Goal: Transaction & Acquisition: Purchase product/service

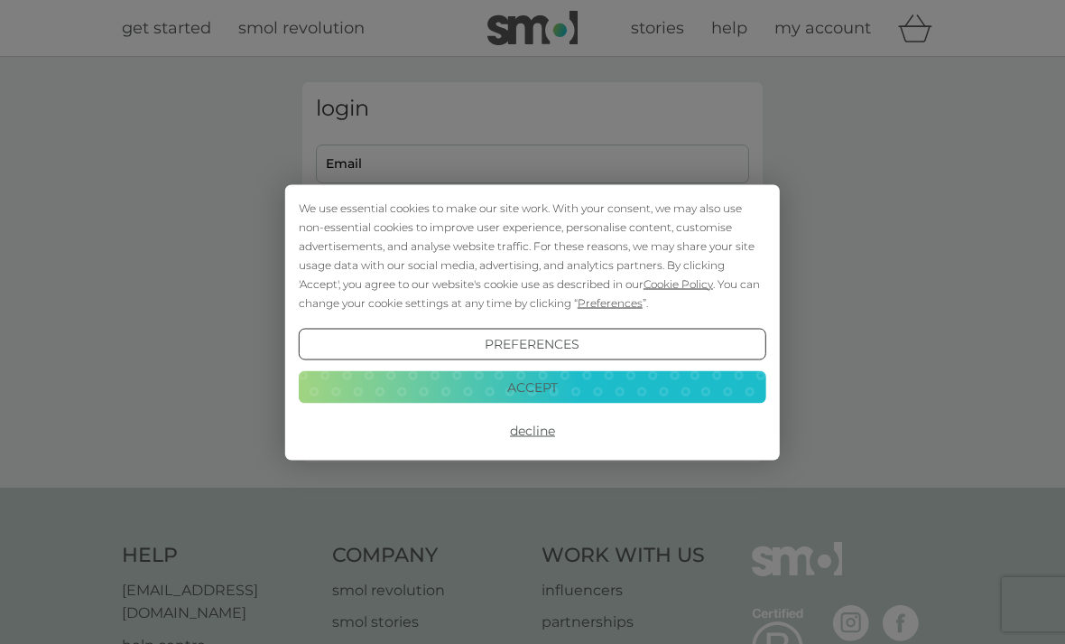
click at [538, 440] on button "Decline" at bounding box center [533, 430] width 468 height 33
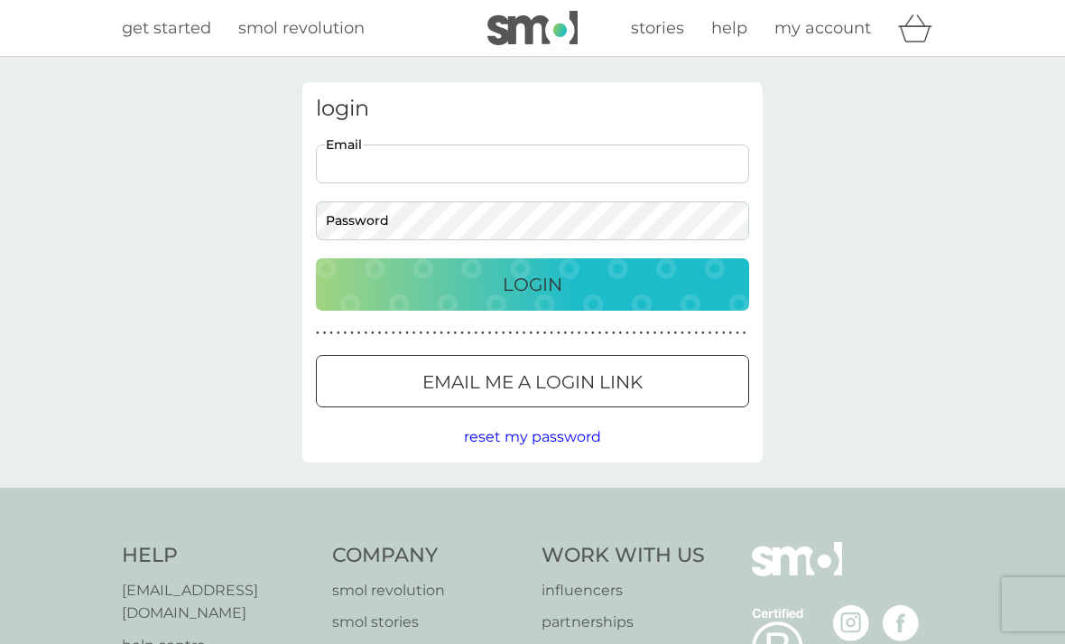
type input "phredd.broughton@me.com"
click at [533, 284] on button "Login" at bounding box center [532, 284] width 433 height 52
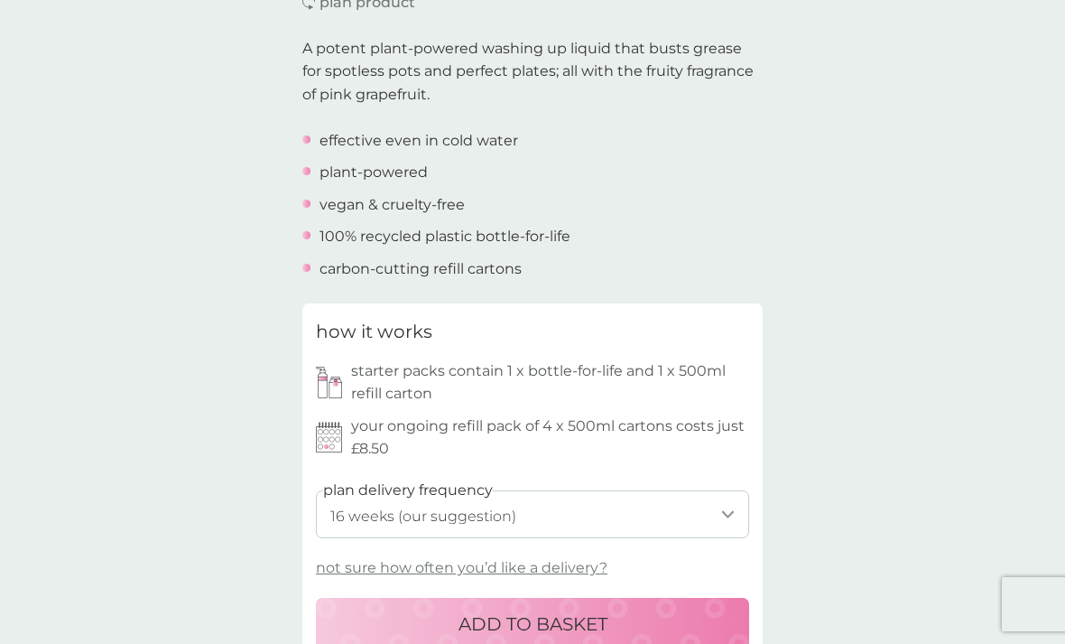
scroll to position [564, 0]
click at [576, 563] on p "not sure how often you’d like a delivery?" at bounding box center [462, 566] width 292 height 23
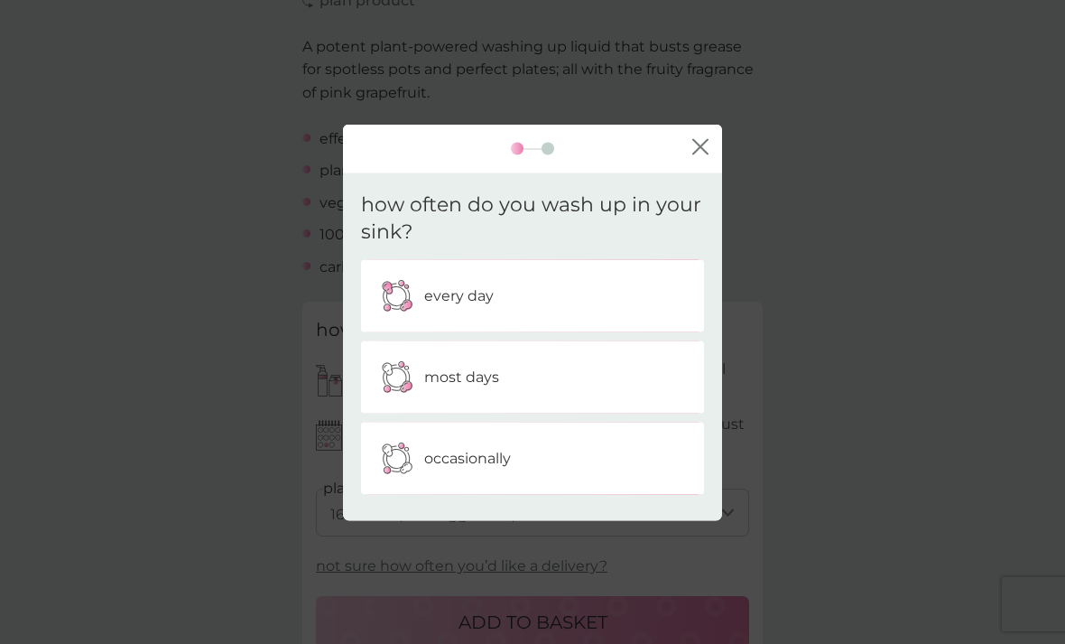
click at [631, 480] on div "occasionally" at bounding box center [533, 458] width 316 height 45
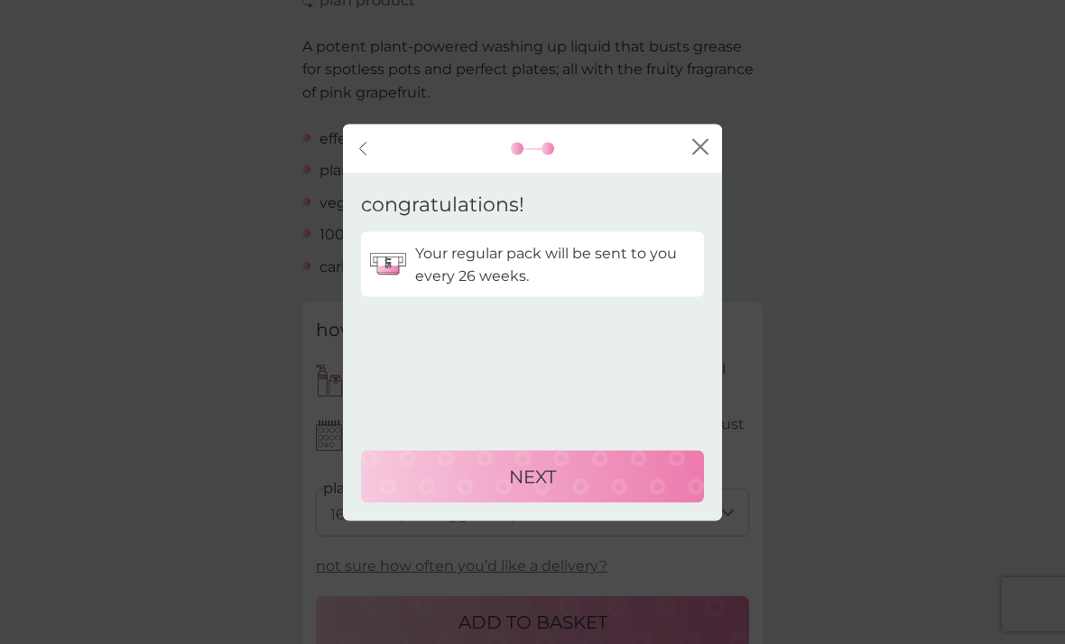
click at [611, 490] on div "NEXT" at bounding box center [532, 475] width 307 height 29
select select "182"
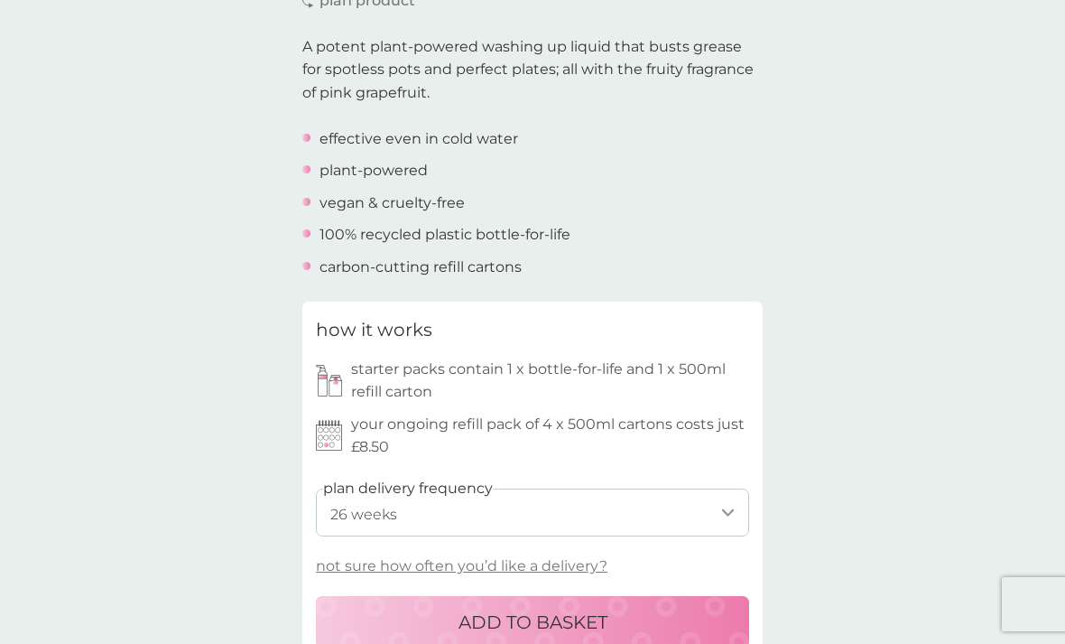
click at [642, 623] on div "ADD TO BASKET" at bounding box center [532, 622] width 397 height 29
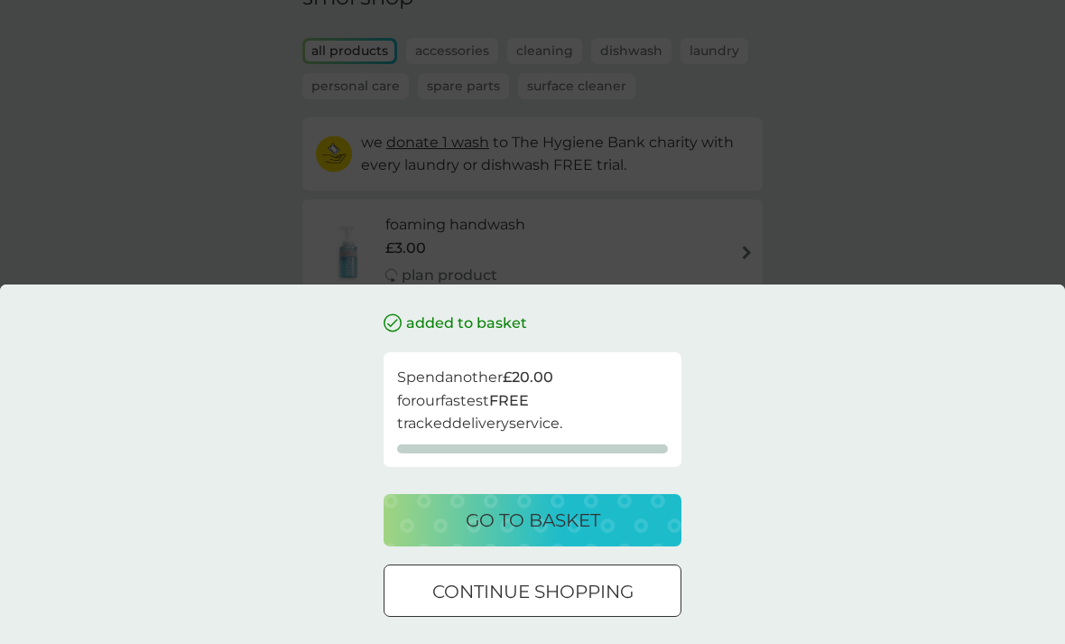
scroll to position [98, 0]
click at [637, 535] on div "go to basket" at bounding box center [533, 520] width 262 height 29
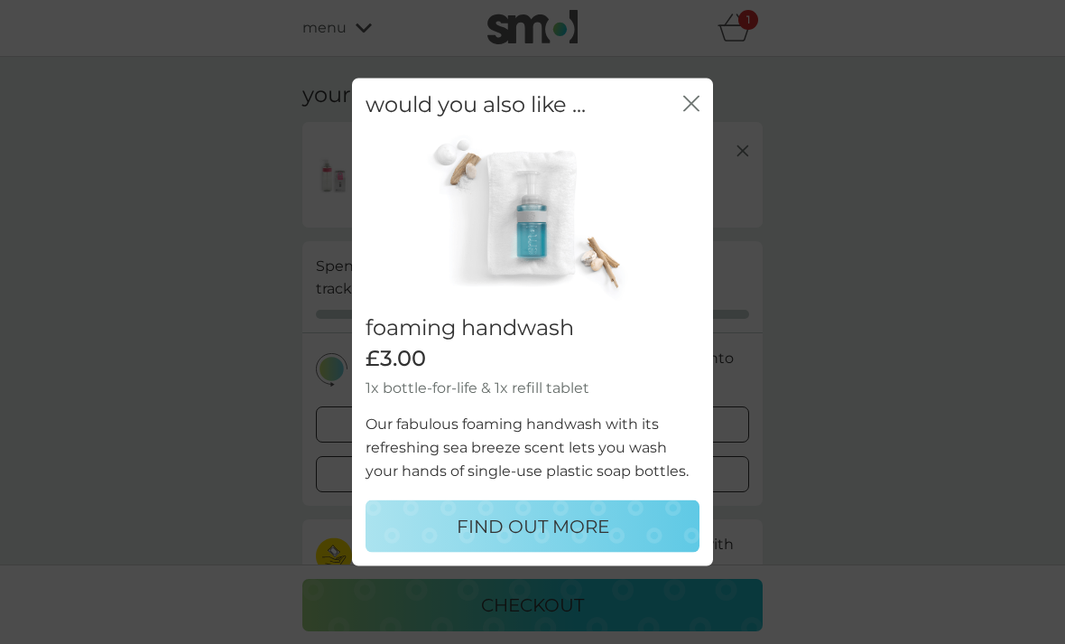
click at [699, 110] on icon "close" at bounding box center [695, 103] width 7 height 14
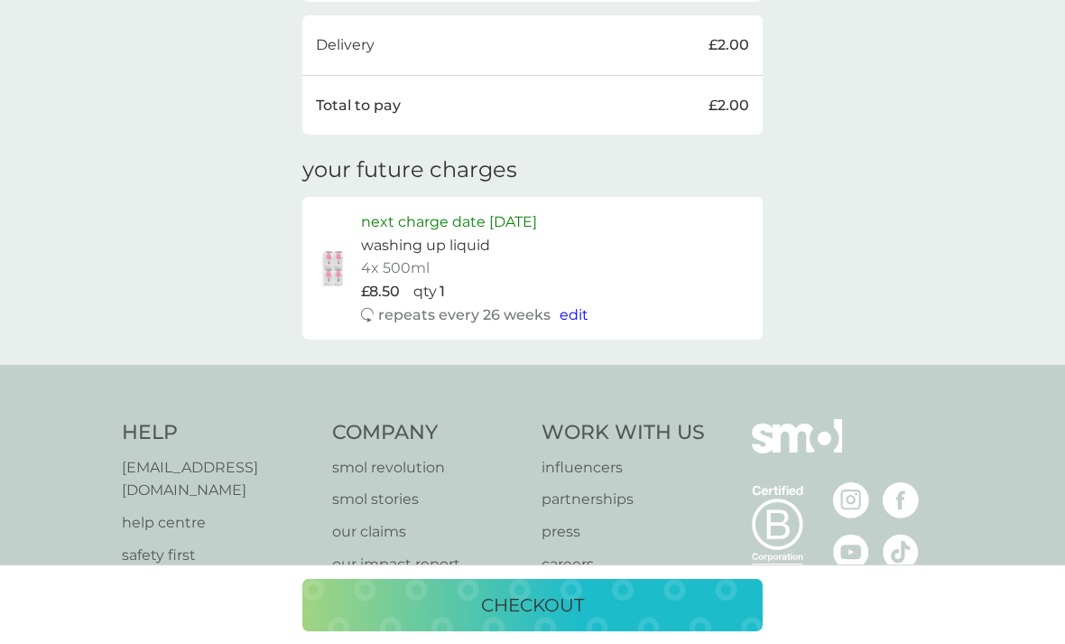
scroll to position [604, 0]
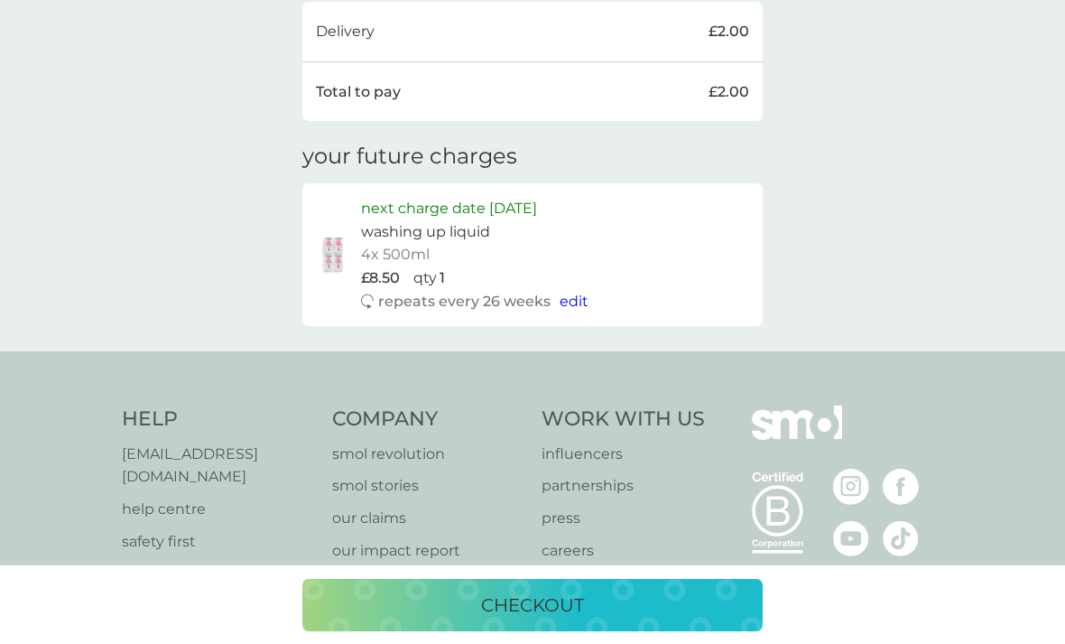
click at [625, 619] on div "checkout" at bounding box center [533, 605] width 424 height 29
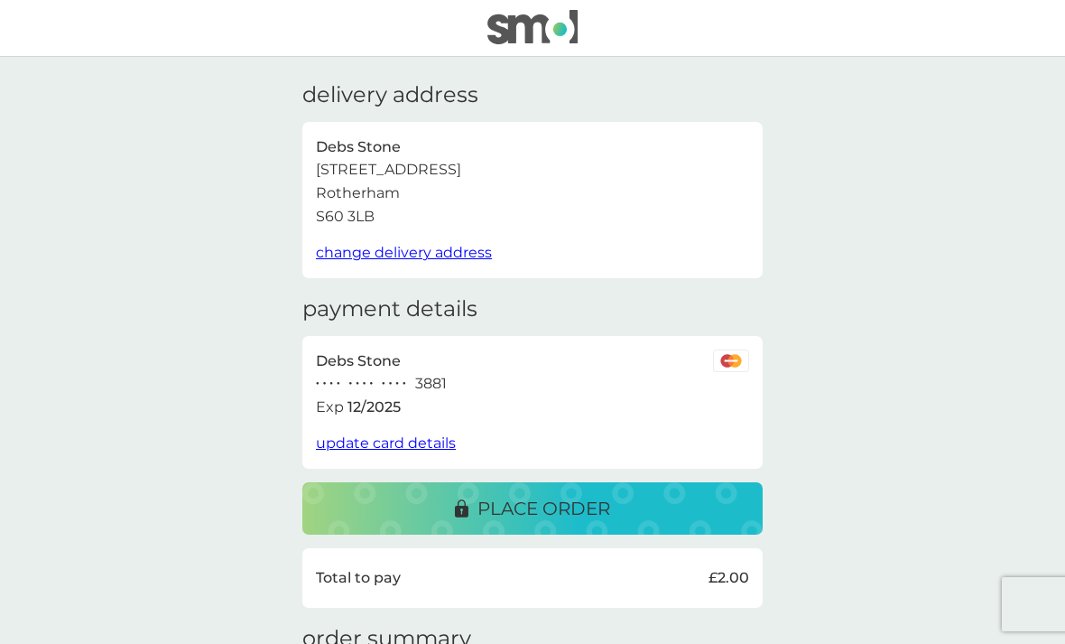
click at [427, 441] on span "update card details" at bounding box center [386, 442] width 140 height 17
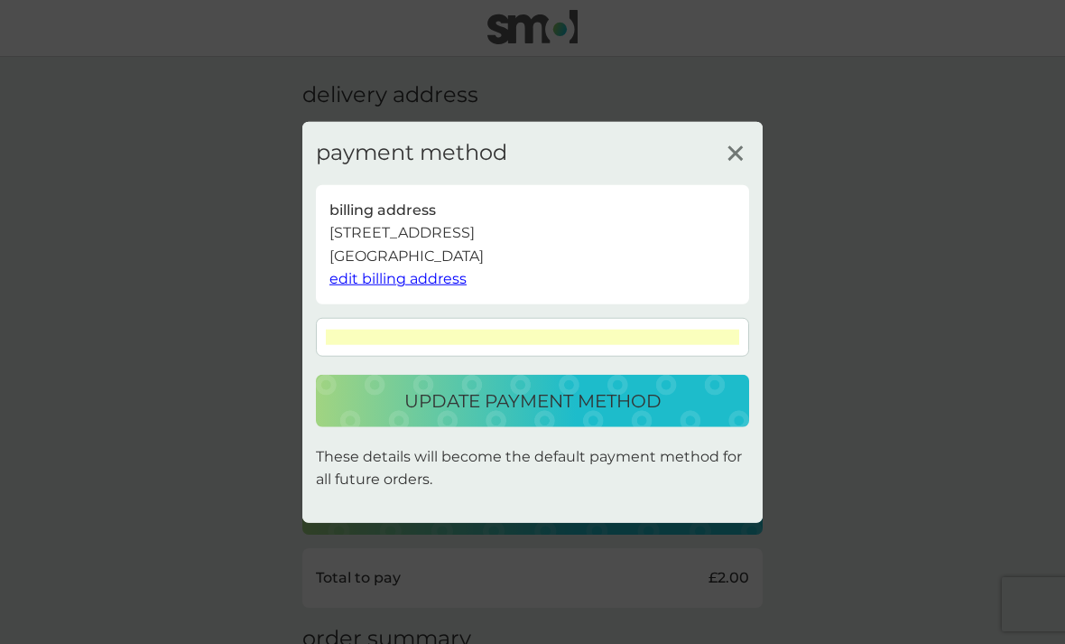
click at [682, 415] on div "update payment method" at bounding box center [532, 400] width 397 height 29
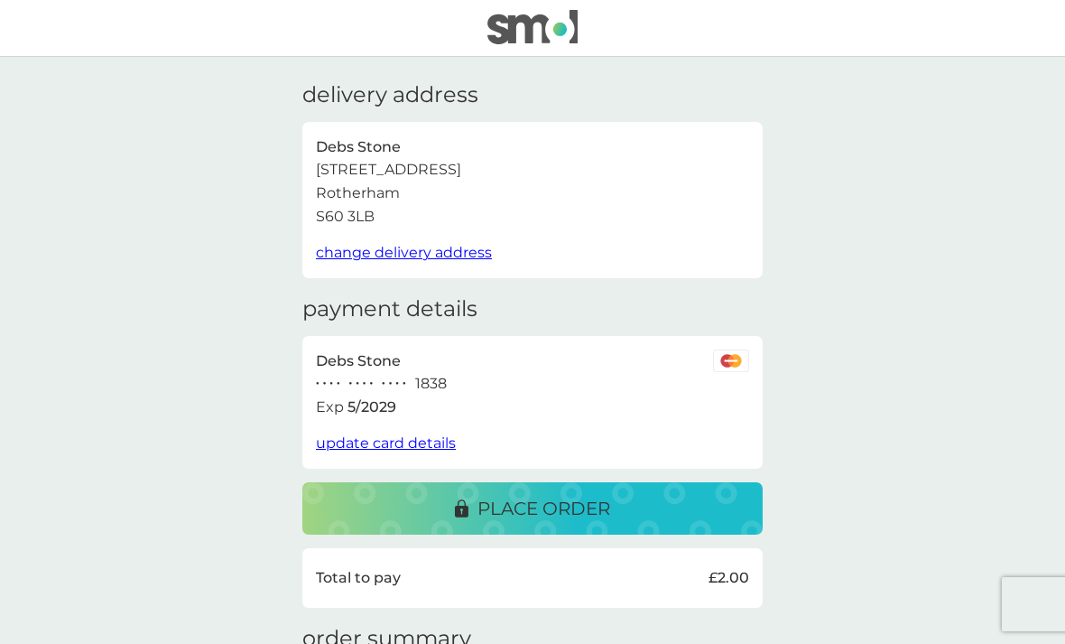
click at [655, 497] on div "place order" at bounding box center [533, 508] width 424 height 29
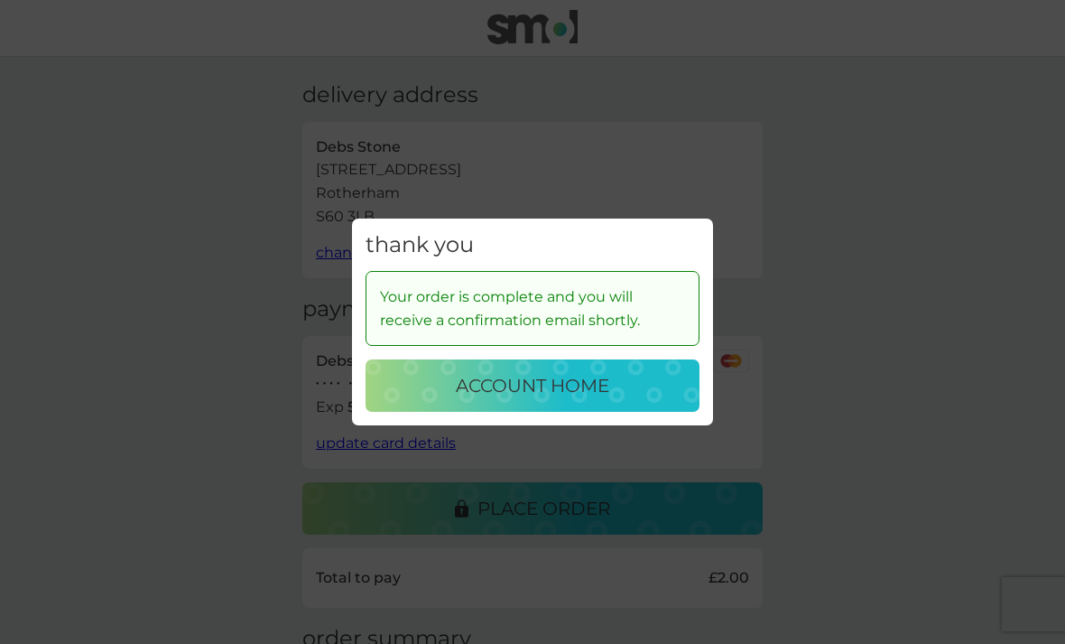
click at [609, 400] on p "account home" at bounding box center [532, 385] width 153 height 29
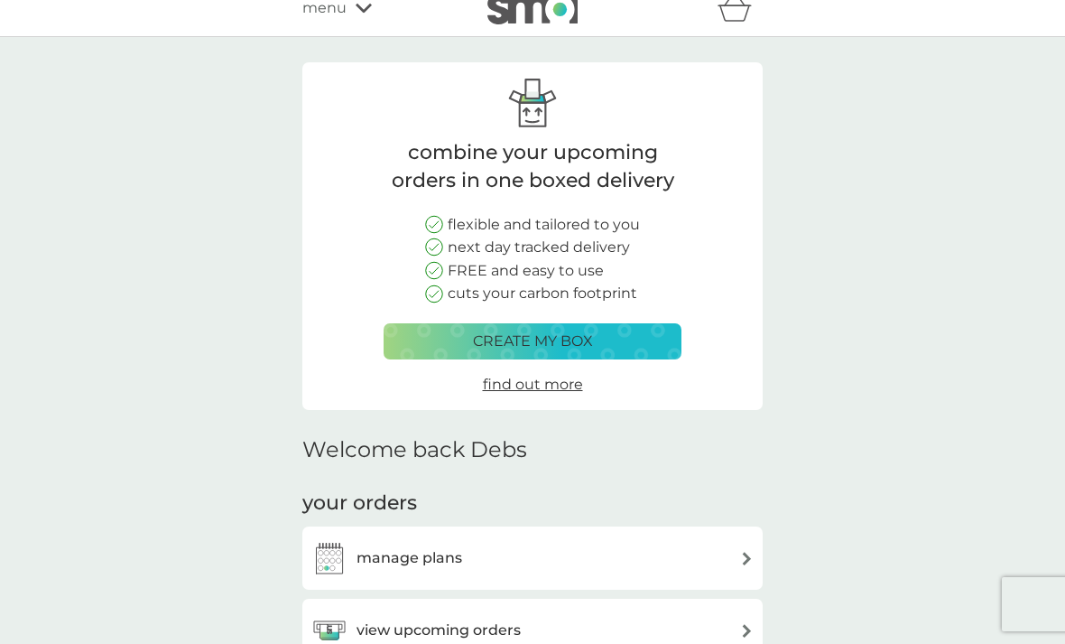
scroll to position [19, 0]
click at [630, 341] on div "create my box" at bounding box center [532, 341] width 274 height 23
